Goal: Navigation & Orientation: Find specific page/section

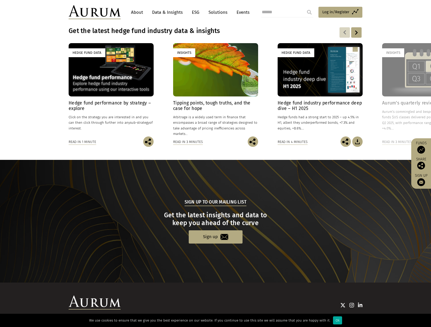
scroll to position [427, 0]
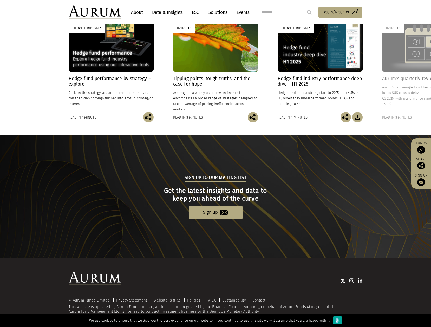
drag, startPoint x: 334, startPoint y: 320, endPoint x: 332, endPoint y: 317, distance: 3.0
click at [333, 317] on div "Ok" at bounding box center [337, 321] width 9 height 8
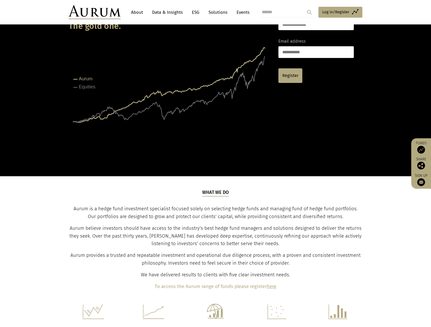
scroll to position [0, 0]
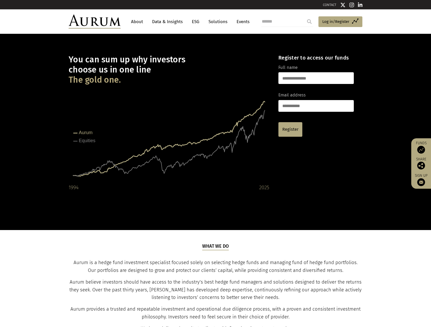
click at [142, 23] on link "About" at bounding box center [137, 22] width 17 height 10
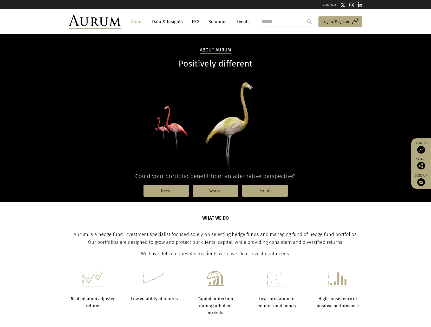
click at [177, 23] on link "Data & Insights" at bounding box center [168, 22] width 36 height 10
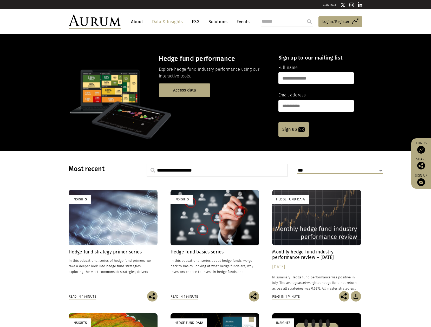
click at [218, 24] on link "Solutions" at bounding box center [218, 22] width 24 height 10
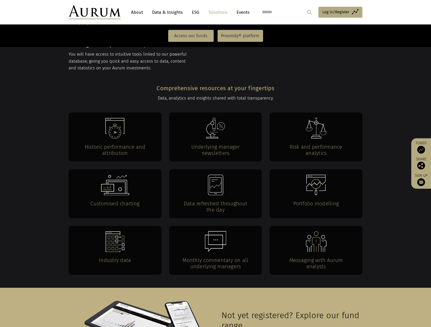
scroll to position [1052, 0]
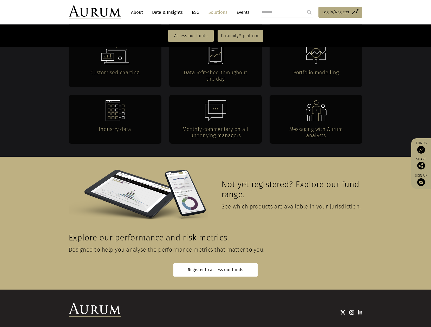
click at [155, 327] on link "Website Ts & Cs" at bounding box center [167, 332] width 27 height 5
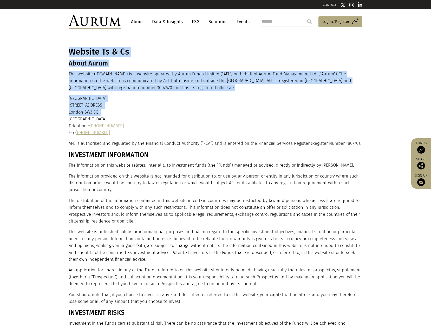
drag, startPoint x: 68, startPoint y: 106, endPoint x: 99, endPoint y: 113, distance: 31.4
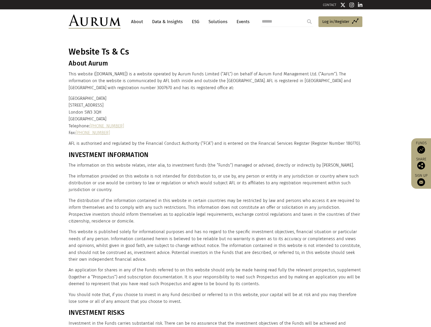
click at [102, 112] on p "[GEOGRAPHIC_DATA] [STREET_ADDRESS] Telephone: [PHONE_NUMBER] Fax: [PHONE_NUMBER]" at bounding box center [215, 115] width 293 height 41
drag, startPoint x: 103, startPoint y: 113, endPoint x: 69, endPoint y: 107, distance: 33.7
click at [69, 107] on p "[GEOGRAPHIC_DATA] [STREET_ADDRESS] Telephone: [PHONE_NUMBER] Fax: [PHONE_NUMBER]" at bounding box center [215, 115] width 293 height 41
